Goal: Find specific page/section: Locate a particular part of the current website

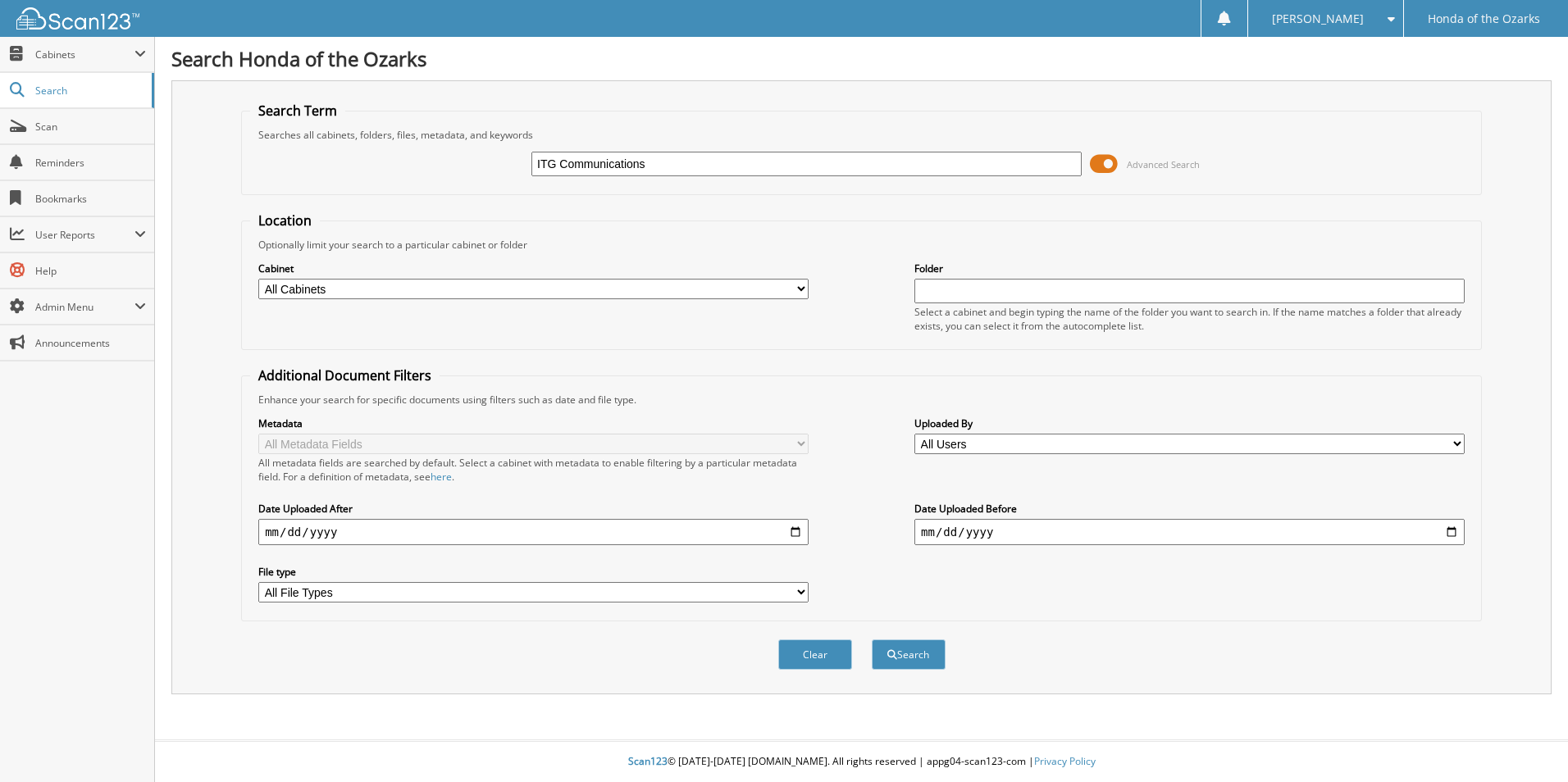
type input "ITG Communications"
click at [871, 640] on button "Search" at bounding box center [908, 655] width 73 height 31
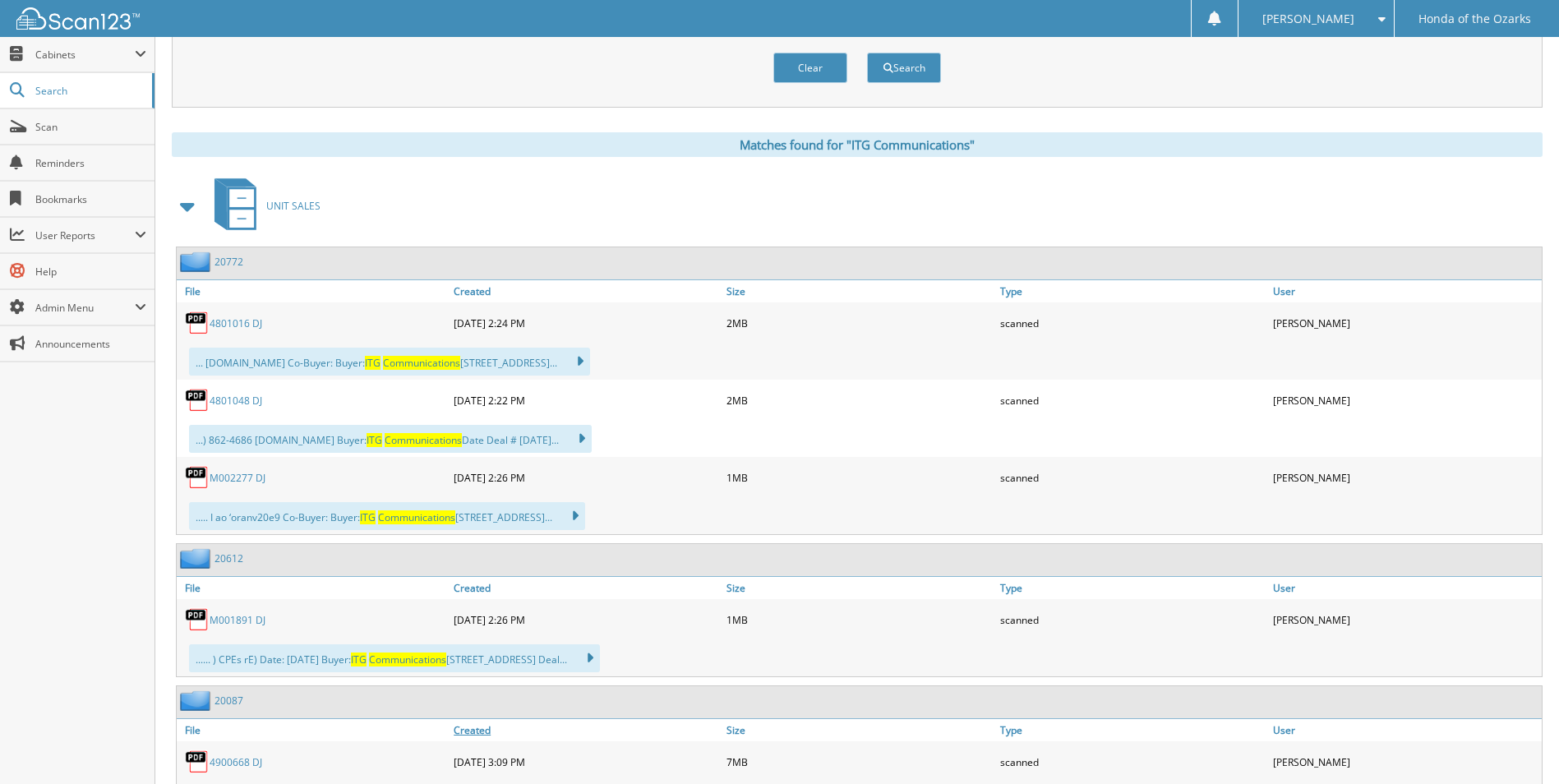
scroll to position [493, 0]
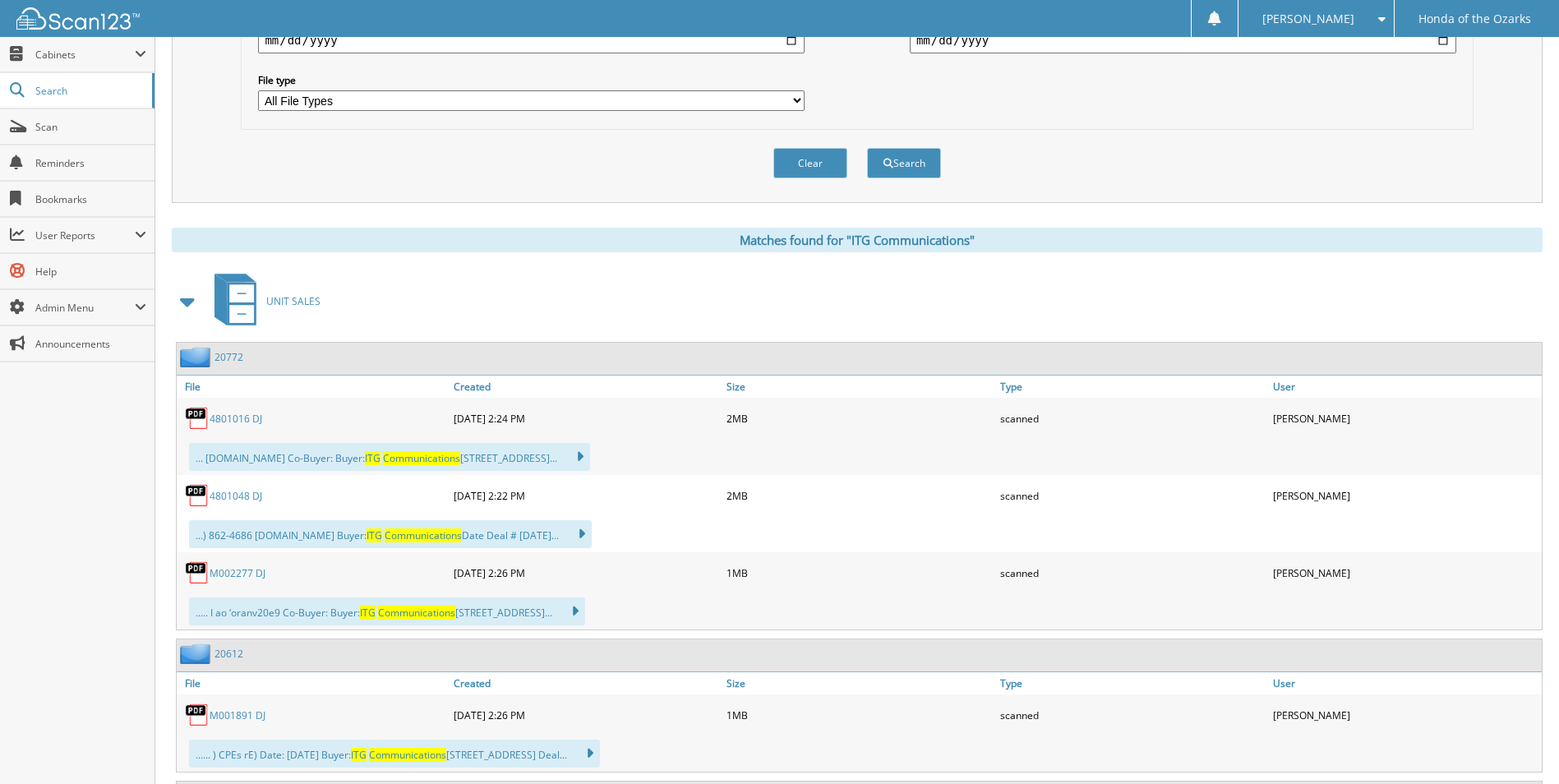
click at [249, 415] on link "4801016 DJ" at bounding box center [236, 419] width 52 height 14
click at [240, 496] on link "4801048 DJ" at bounding box center [236, 496] width 52 height 14
click at [241, 574] on link "M002277 DJ" at bounding box center [238, 572] width 56 height 14
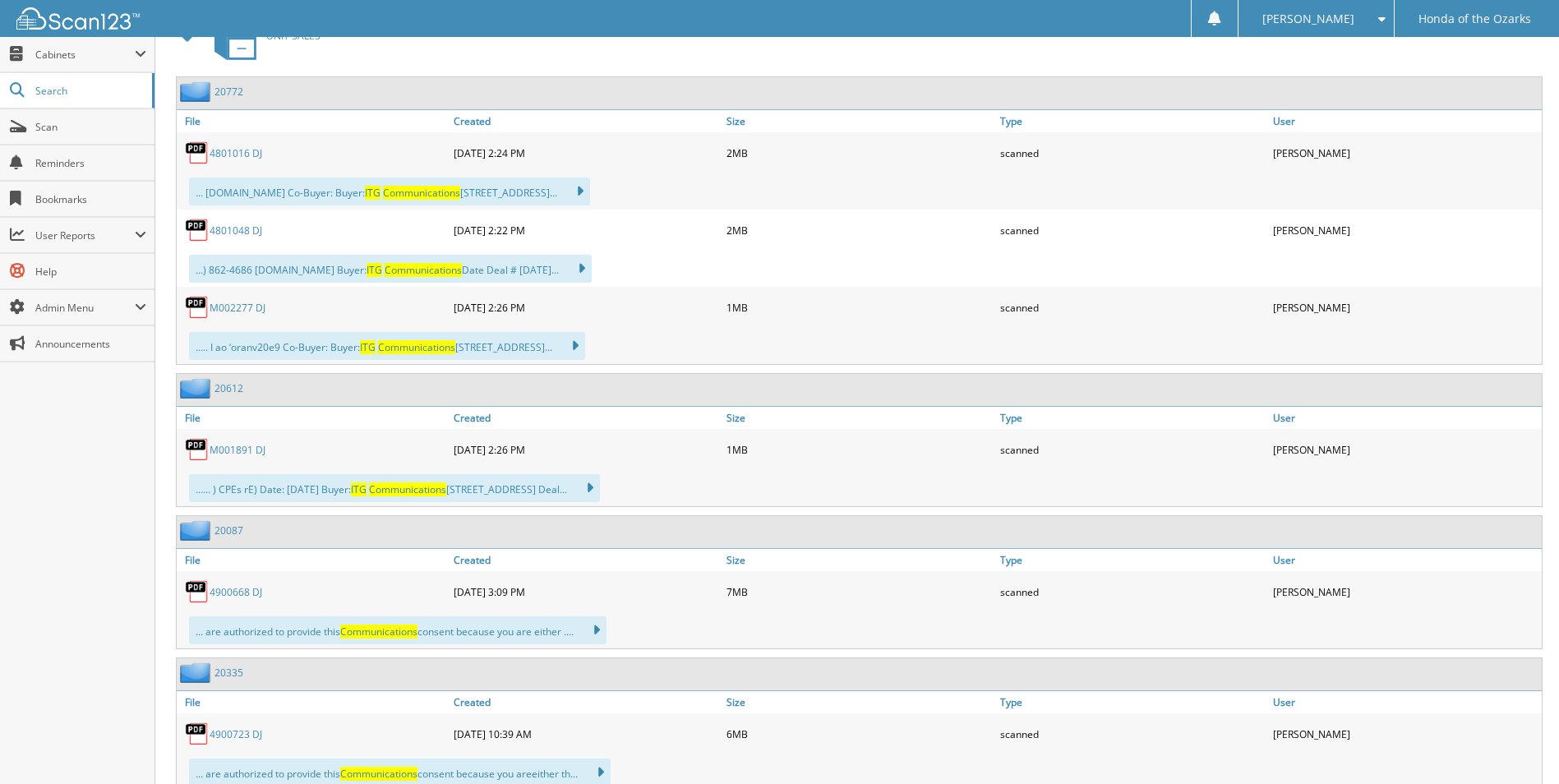
scroll to position [822, 0]
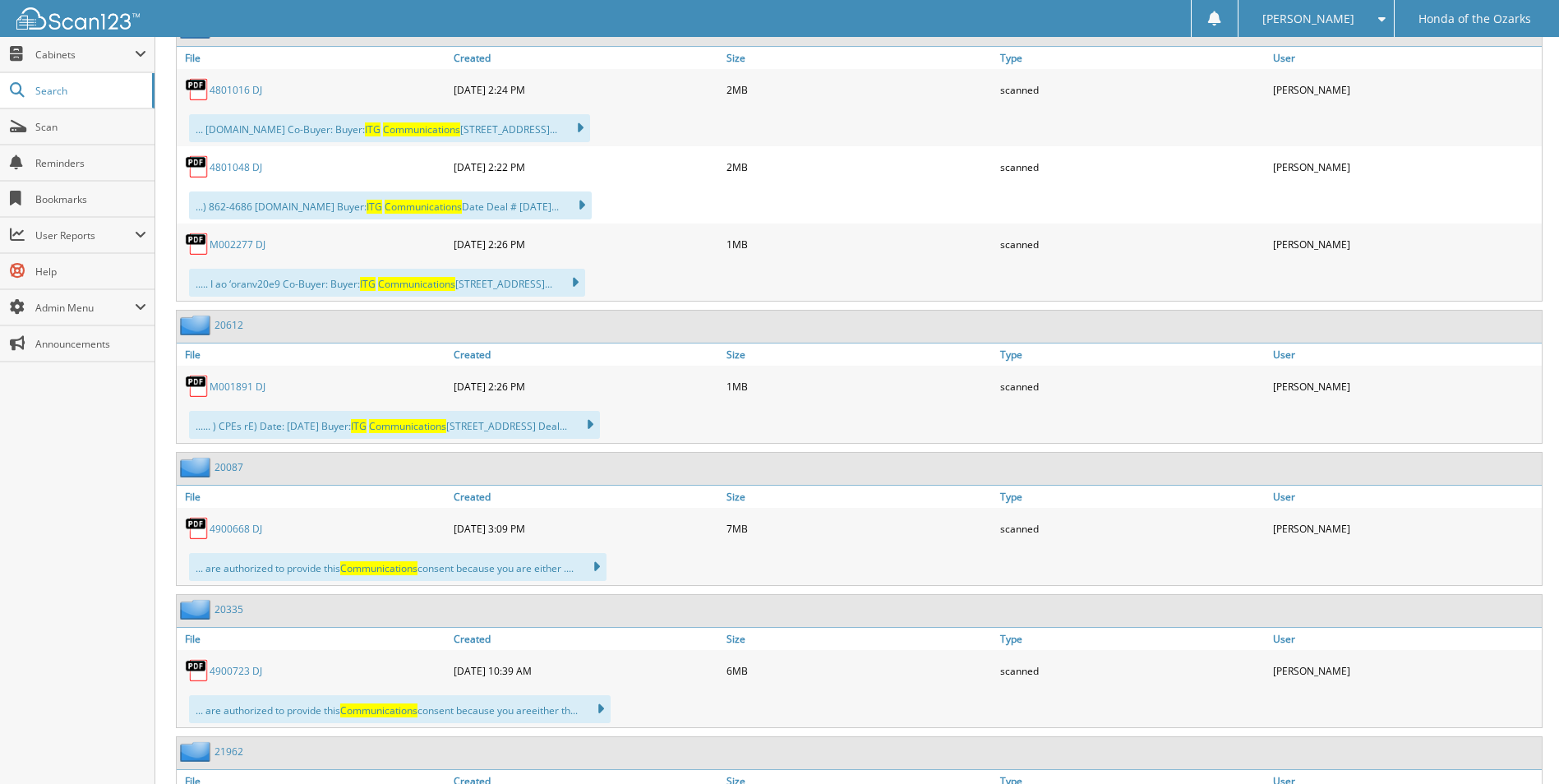
click at [218, 383] on link "M001891 DJ" at bounding box center [238, 386] width 56 height 14
click at [75, 131] on span "Scan" at bounding box center [90, 127] width 111 height 14
